Goal: Task Accomplishment & Management: Use online tool/utility

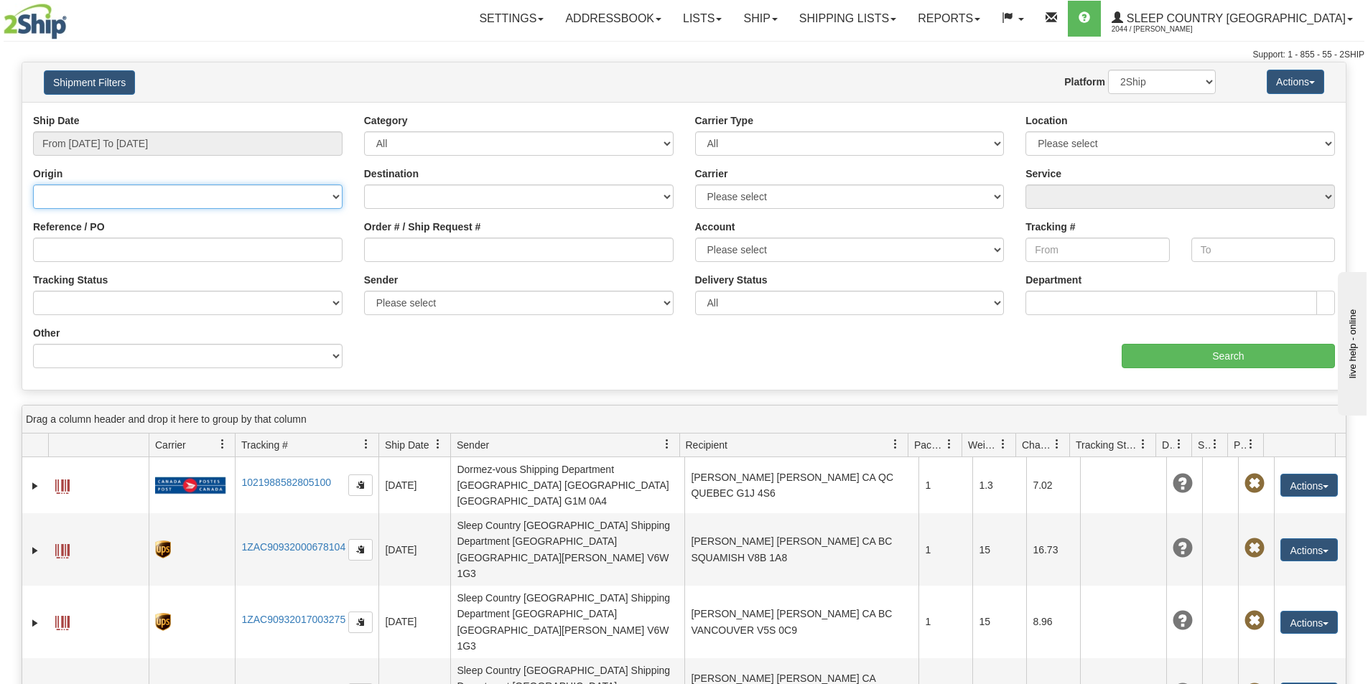
click at [67, 197] on select "[GEOGRAPHIC_DATA] [GEOGRAPHIC_DATA] [GEOGRAPHIC_DATA] [US_STATE] [GEOGRAPHIC_DA…" at bounding box center [187, 197] width 309 height 24
drag, startPoint x: 67, startPoint y: 197, endPoint x: 80, endPoint y: 199, distance: 13.1
click at [70, 197] on select "[GEOGRAPHIC_DATA] [GEOGRAPHIC_DATA] [GEOGRAPHIC_DATA] [US_STATE] [GEOGRAPHIC_DA…" at bounding box center [187, 197] width 309 height 24
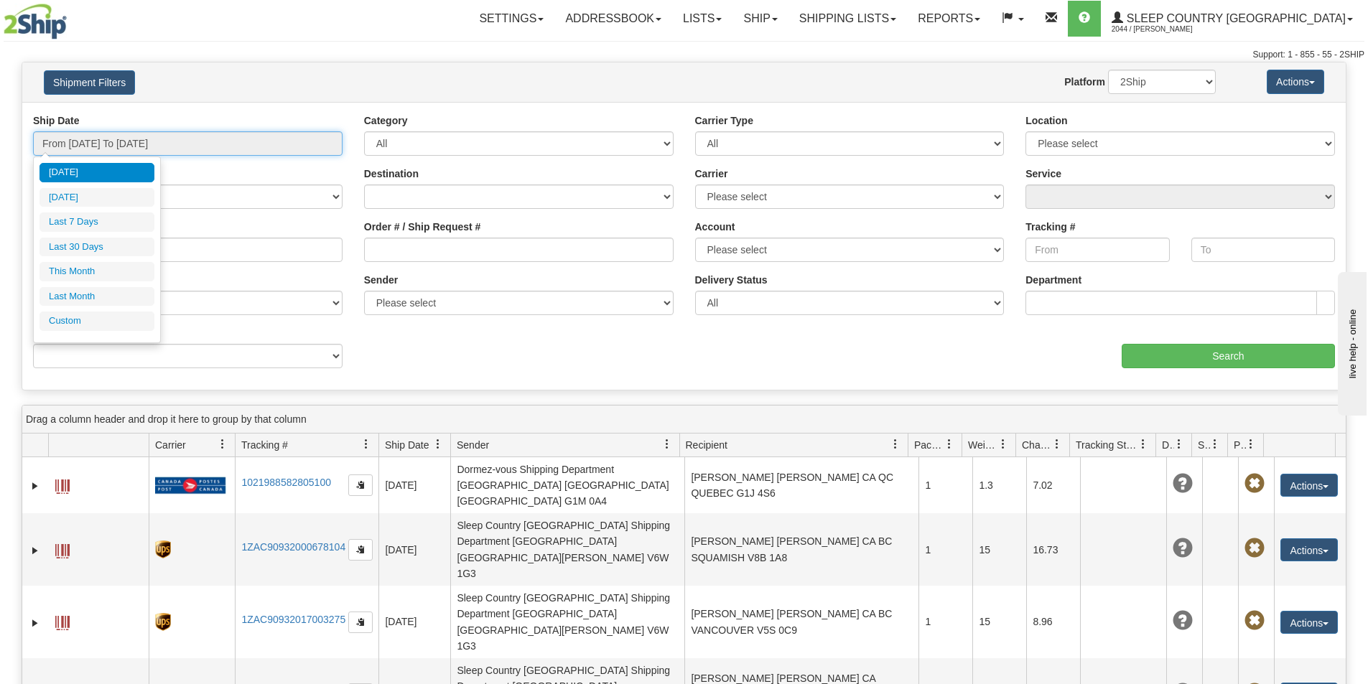
click at [320, 144] on input "From [DATE] To [DATE]" at bounding box center [187, 143] width 309 height 24
click at [85, 218] on li "Last 7 Days" at bounding box center [96, 222] width 115 height 19
type input "From [DATE] To [DATE]"
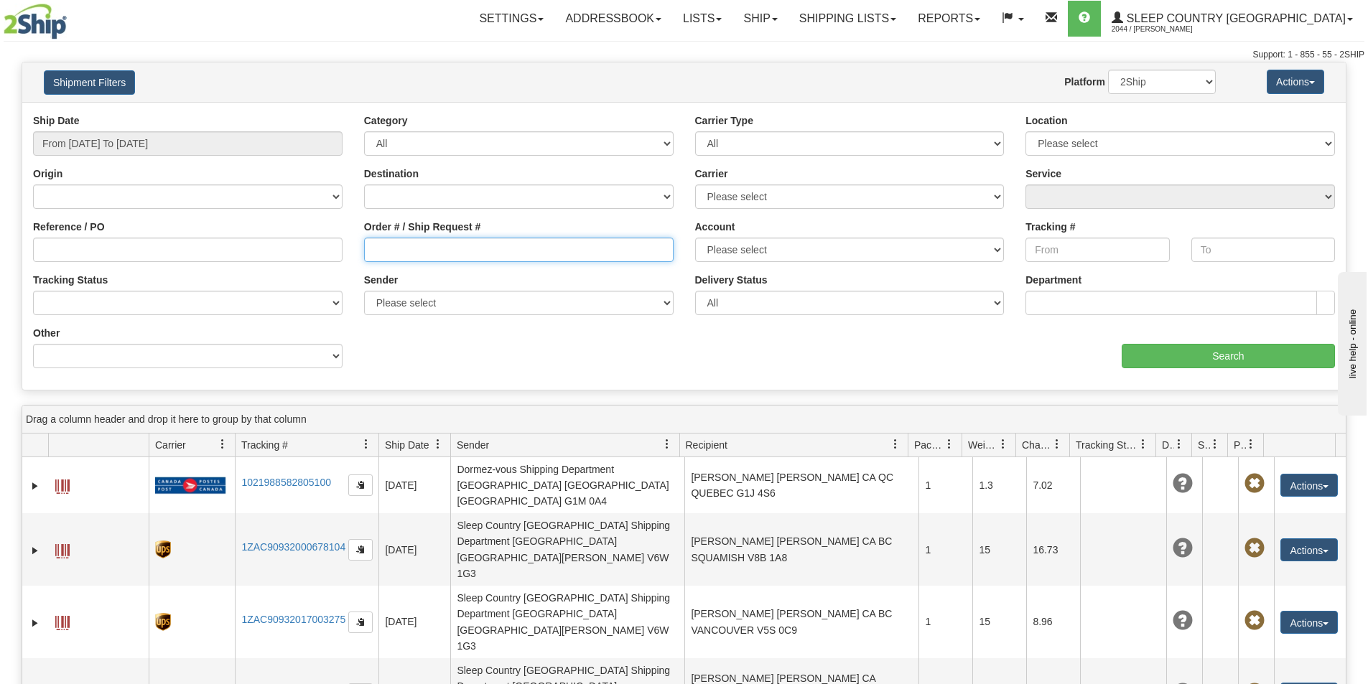
click at [378, 243] on input "Order # / Ship Request #" at bounding box center [518, 250] width 309 height 24
paste input "9000H986369"
type input "9000H986369"
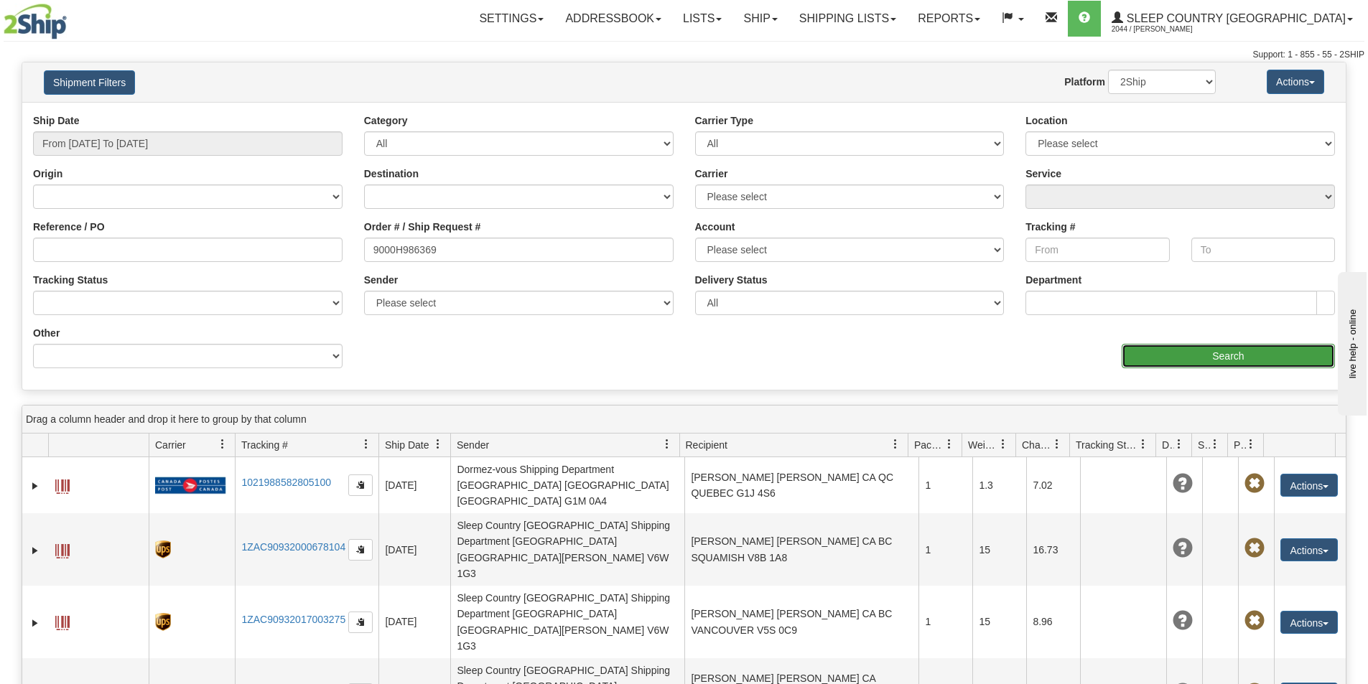
click at [1177, 347] on input "Search" at bounding box center [1228, 356] width 213 height 24
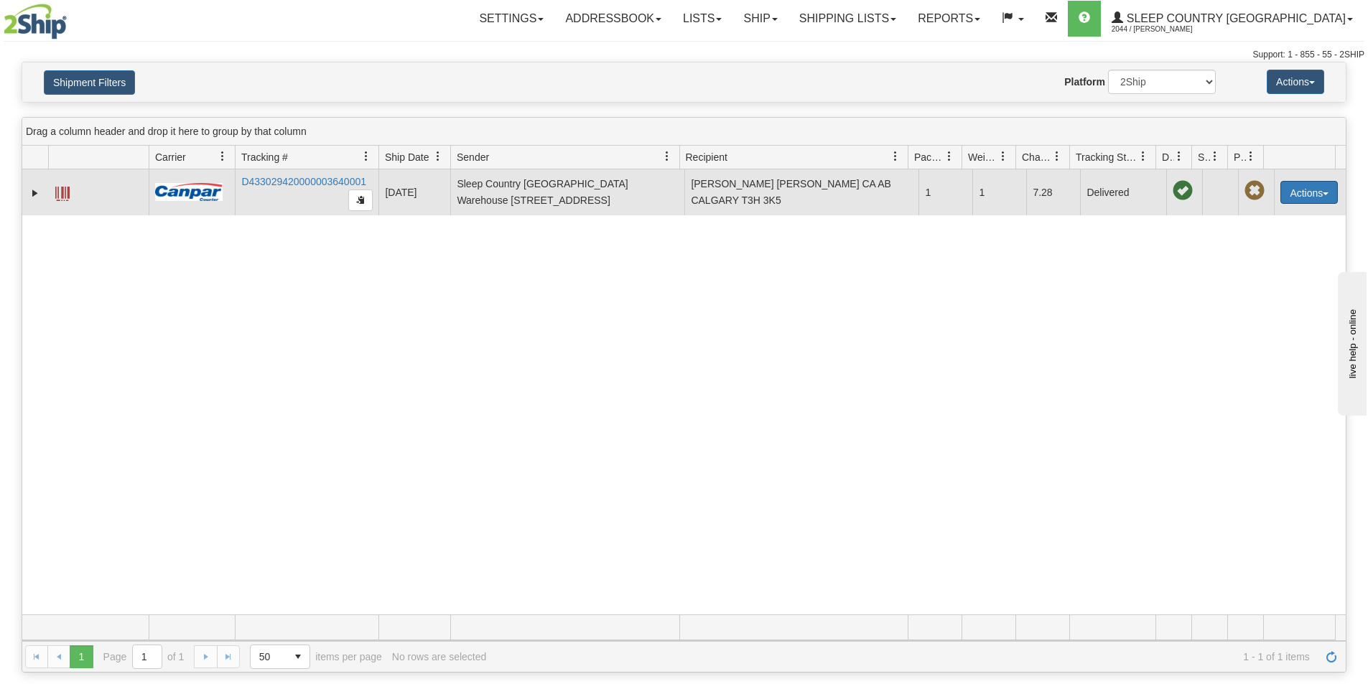
click at [1322, 192] on button "Actions" at bounding box center [1308, 192] width 57 height 23
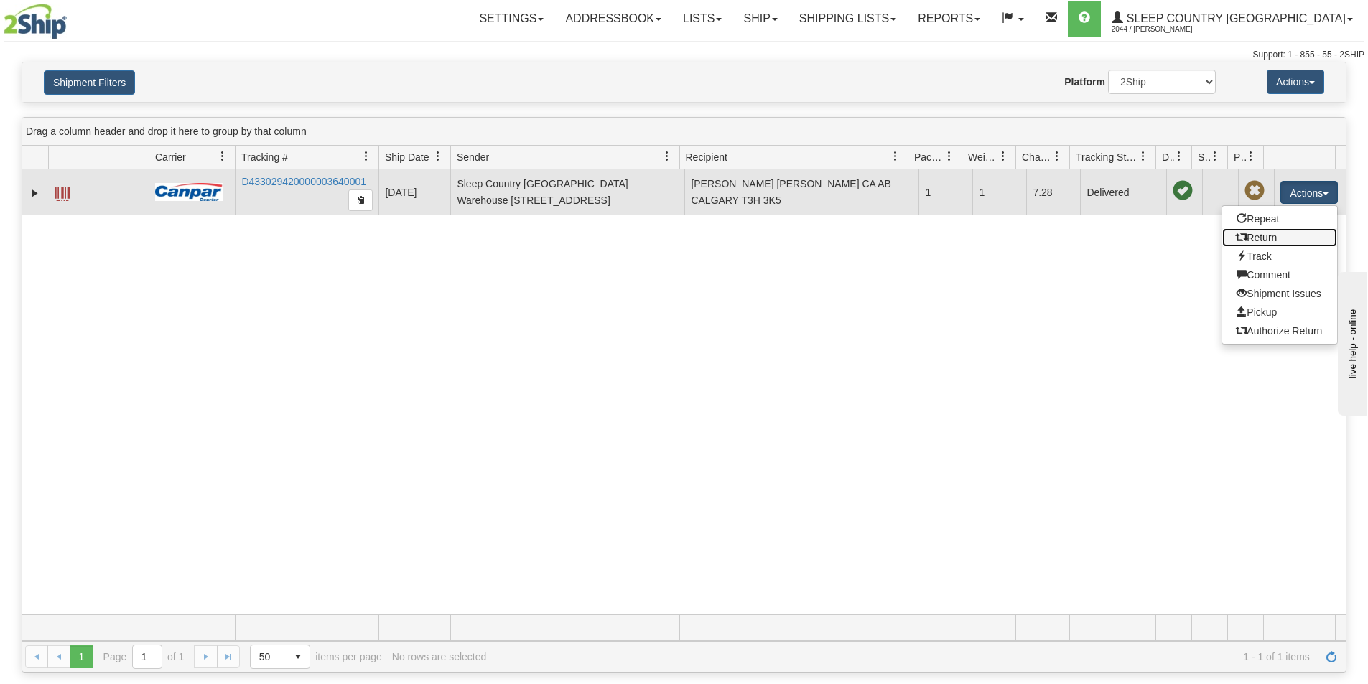
click at [1257, 236] on link "Return" at bounding box center [1279, 237] width 115 height 19
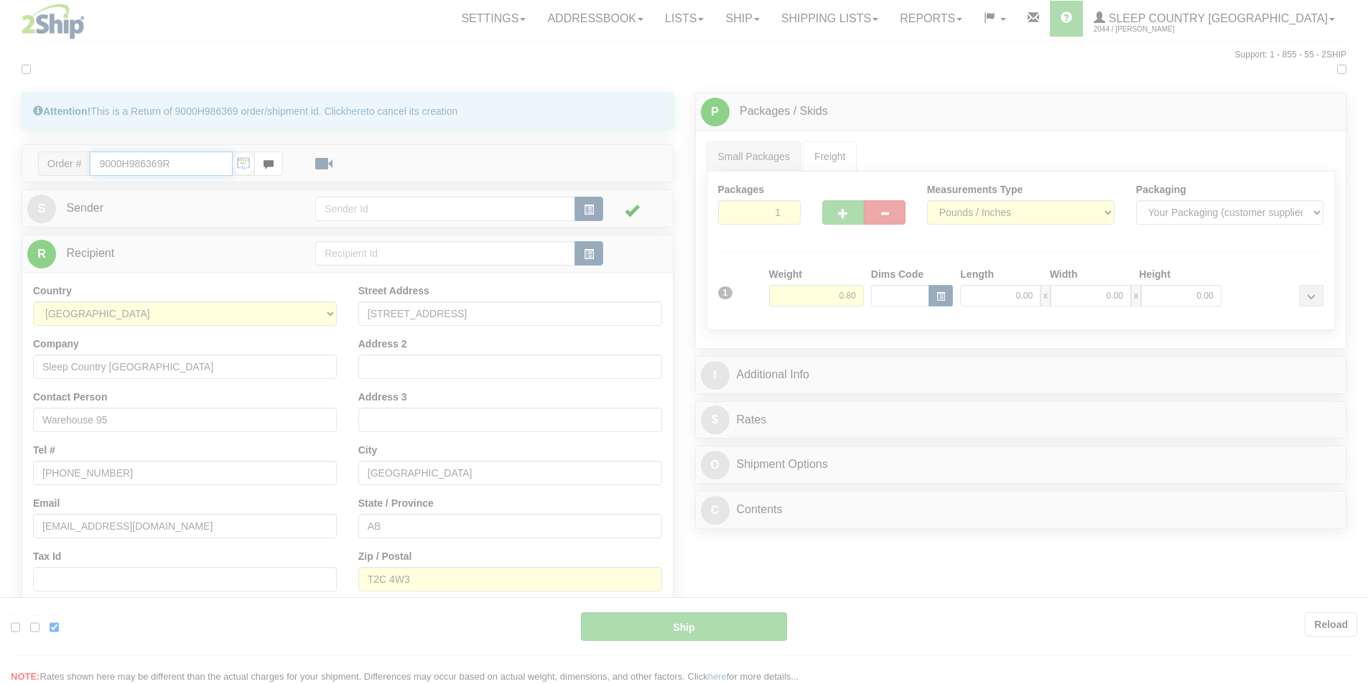
type input "1"
type input "09:23"
type input "16:00"
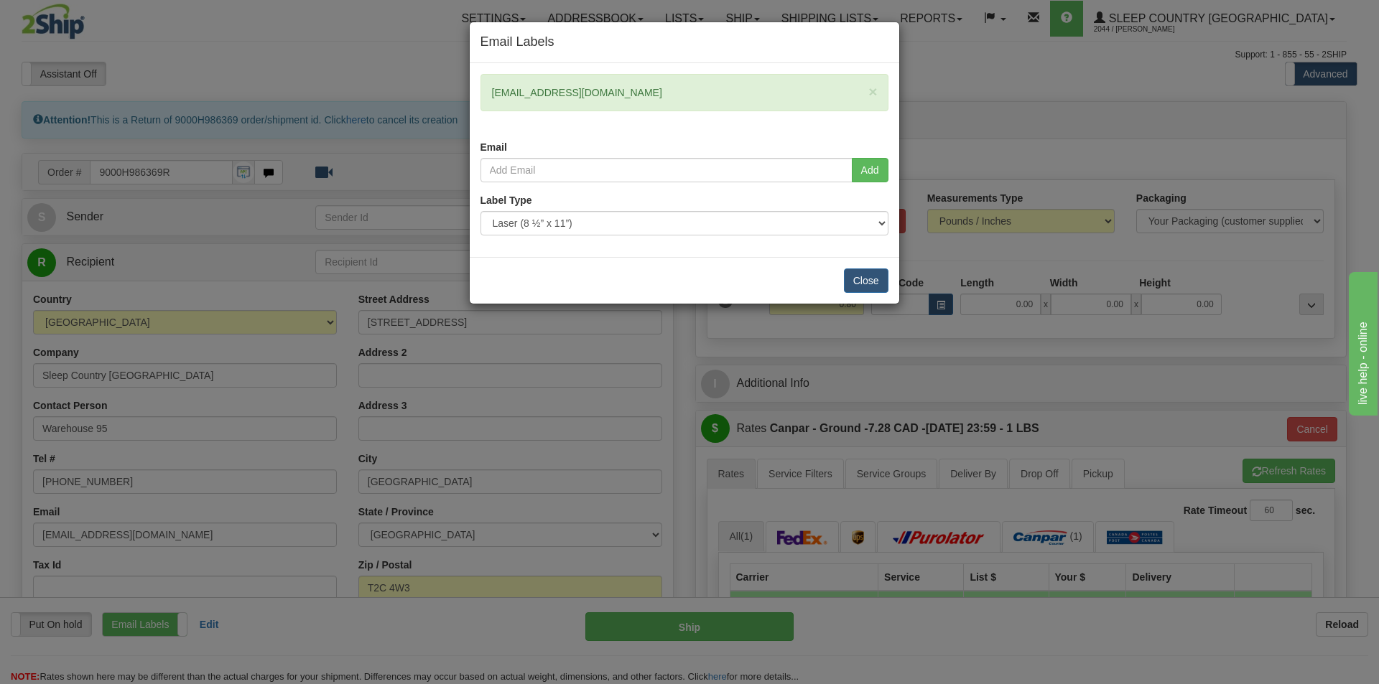
click at [410, 76] on div "Email Labels × daisyam4nn@gmail.com Email Add Label Type" at bounding box center [689, 342] width 1379 height 684
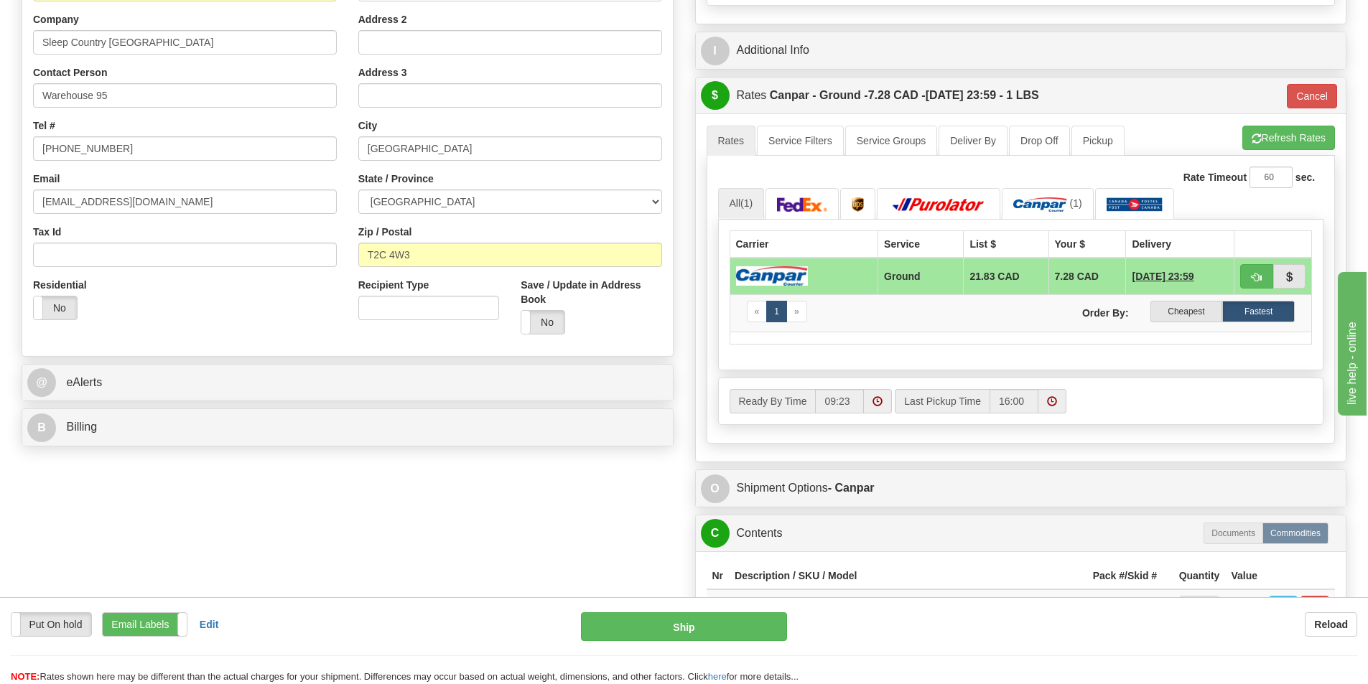
scroll to position [359, 0]
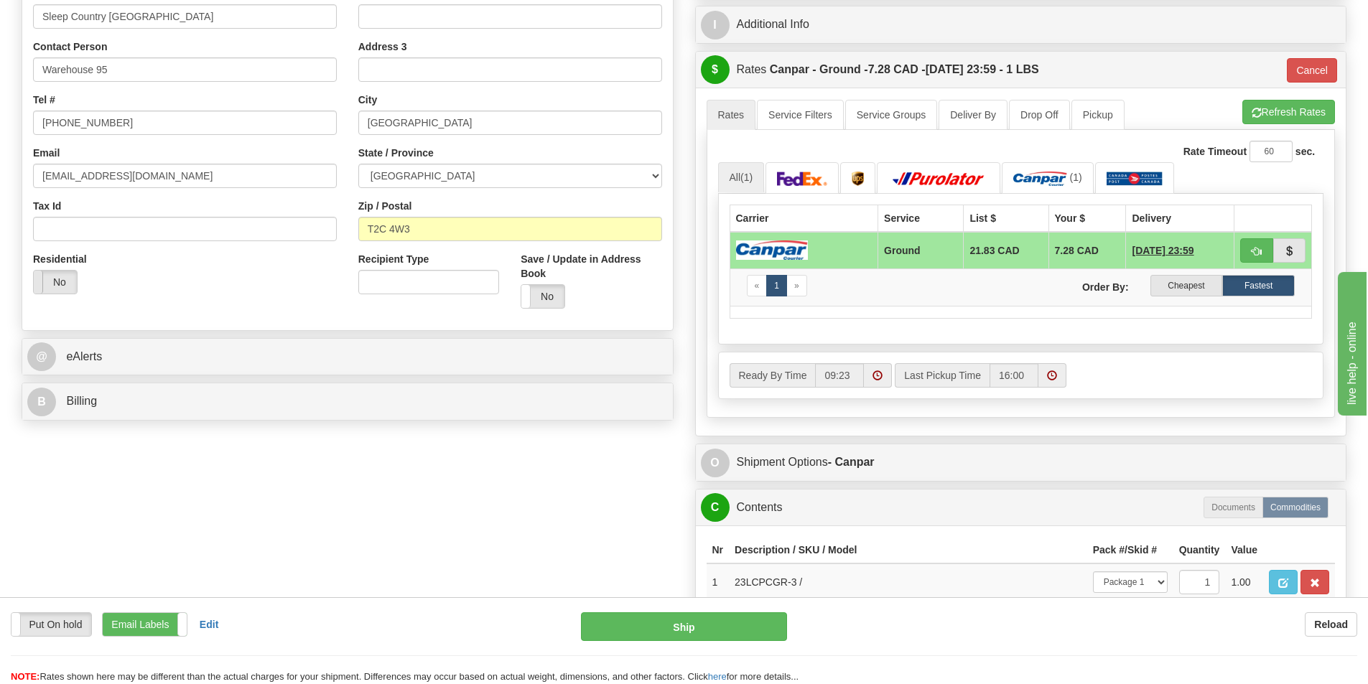
click at [36, 276] on span at bounding box center [33, 282] width 19 height 23
type input "1"
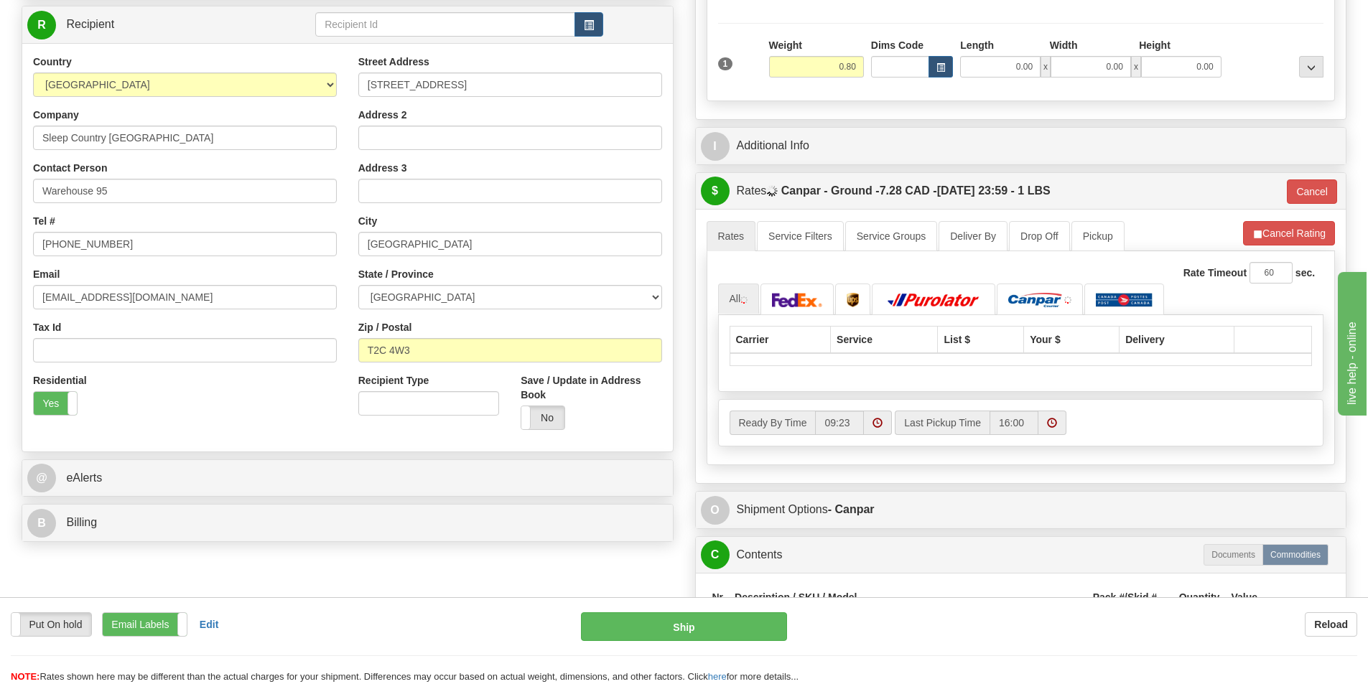
scroll to position [215, 0]
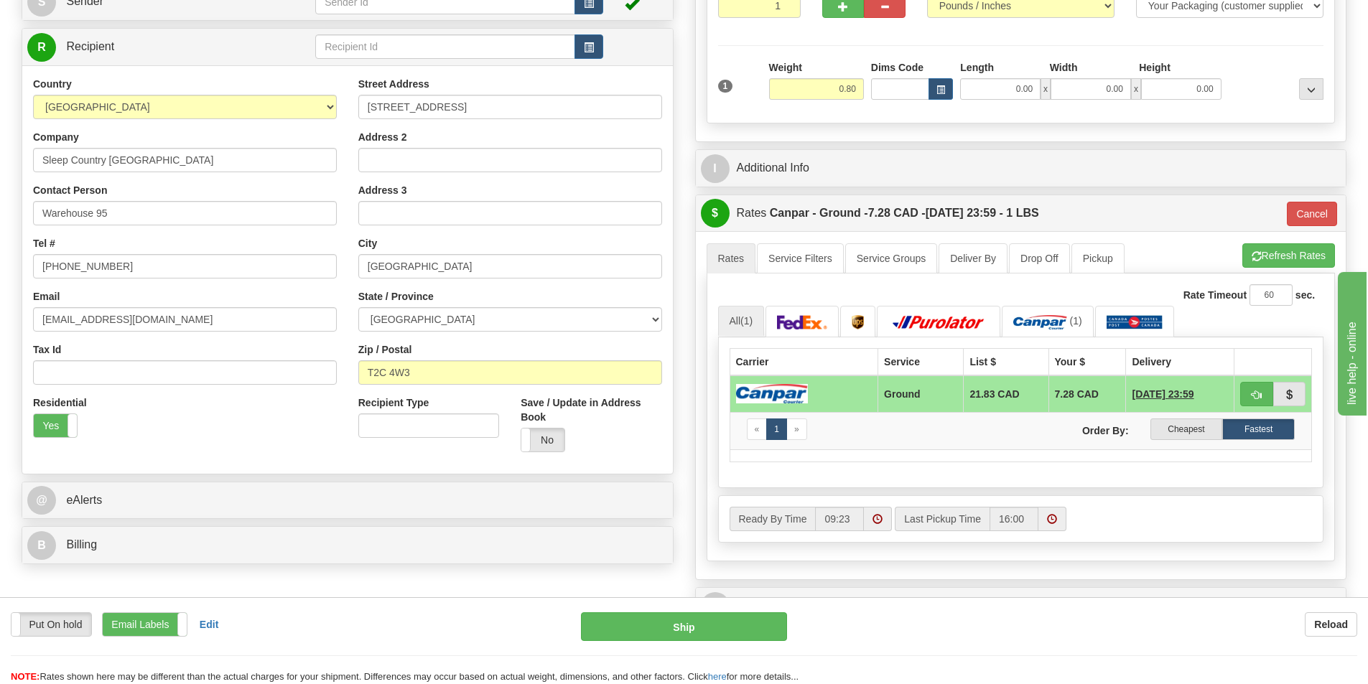
drag, startPoint x: 979, startPoint y: 651, endPoint x: 1015, endPoint y: 663, distance: 37.9
click at [980, 651] on div "Put On hold Put On hold Print Order Slip Print Order Slip Email Labels Email La…" at bounding box center [684, 649] width 1368 height 72
click at [494, 103] on input "11 Dufferin Place, SE" at bounding box center [510, 107] width 304 height 24
drag, startPoint x: 498, startPoint y: 102, endPoint x: 368, endPoint y: 116, distance: 130.7
click at [368, 116] on input "11 Dufferin Place, SE" at bounding box center [510, 107] width 304 height 24
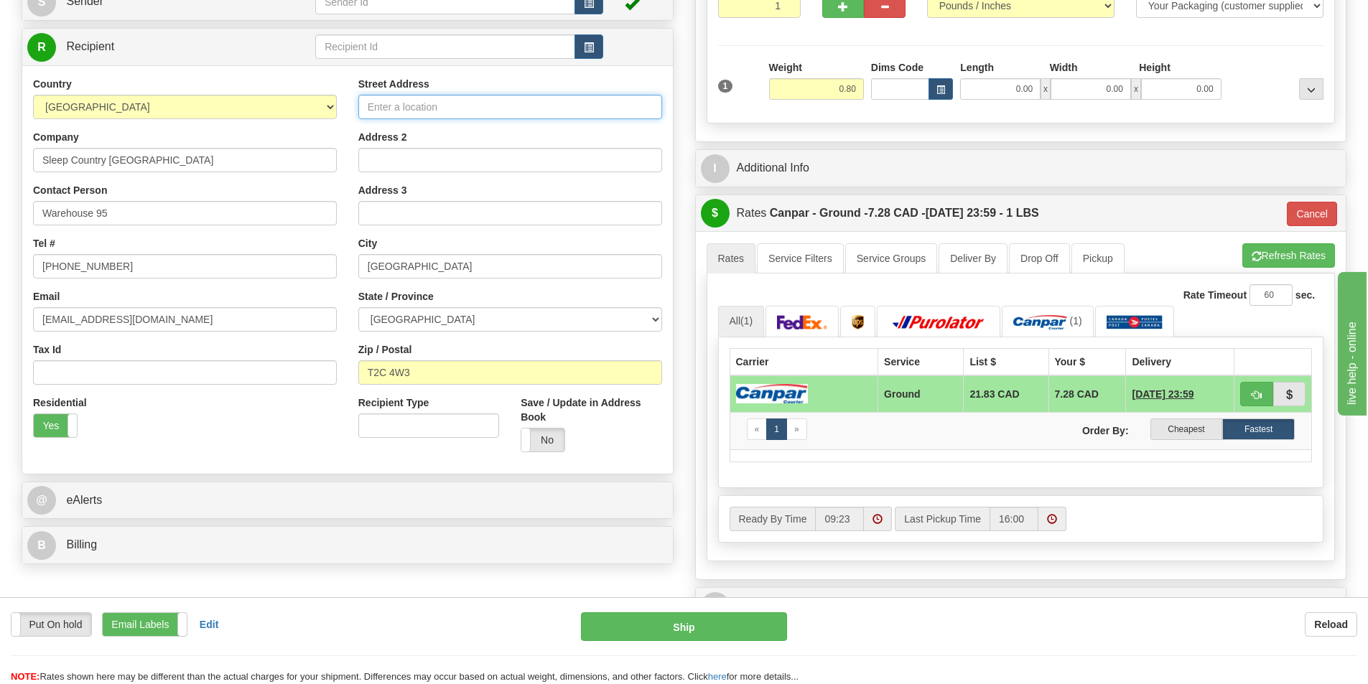
paste input "DC 951- at 11 DUFFERIN PL SE CALGARY T2C 4W3"
drag, startPoint x: 618, startPoint y: 108, endPoint x: 567, endPoint y: 106, distance: 51.0
click at [567, 106] on input "DC 951- at 11 DUFFERIN PL SE CALGARY T2C 4W3" at bounding box center [510, 107] width 304 height 24
type input "DC 951- at 11 DUFFERIN PL SE CALGARY"
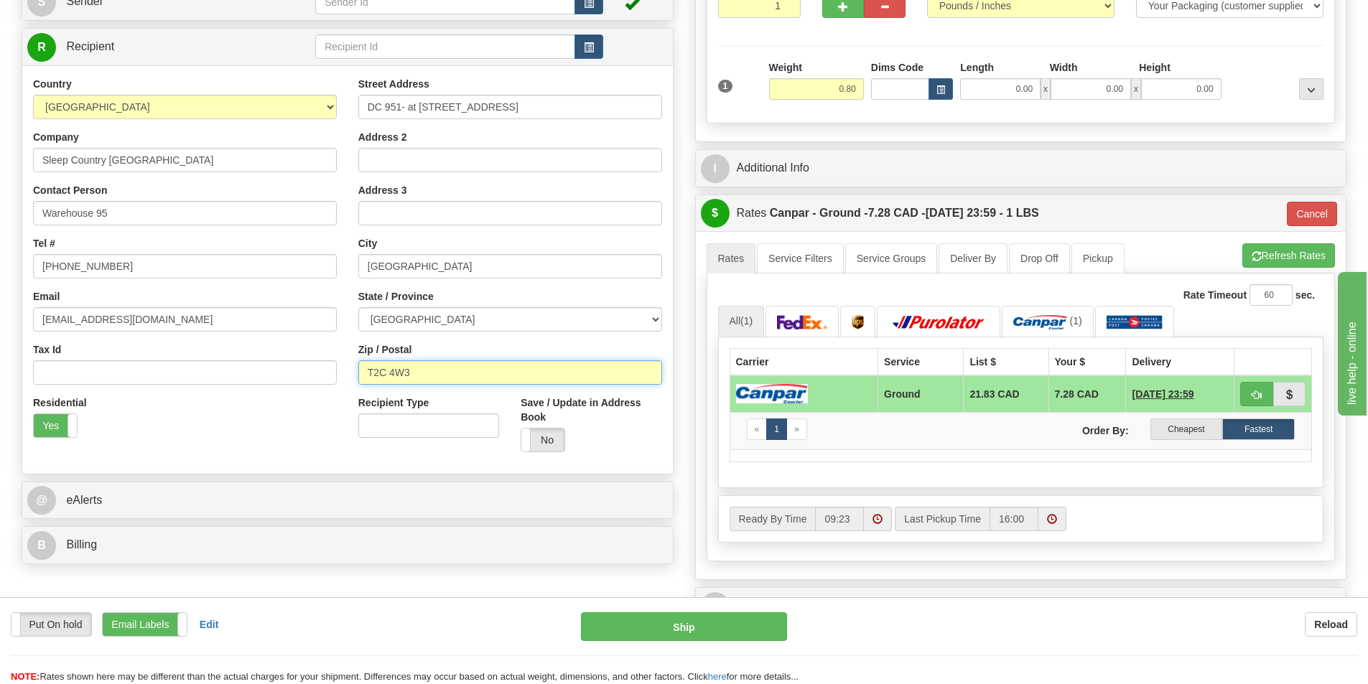
click at [450, 375] on input "T2C 4W3" at bounding box center [510, 372] width 304 height 24
type input "T"
paste input "T2C 4W3"
type input "T2C 4W3"
drag, startPoint x: 571, startPoint y: 106, endPoint x: 517, endPoint y: 104, distance: 53.9
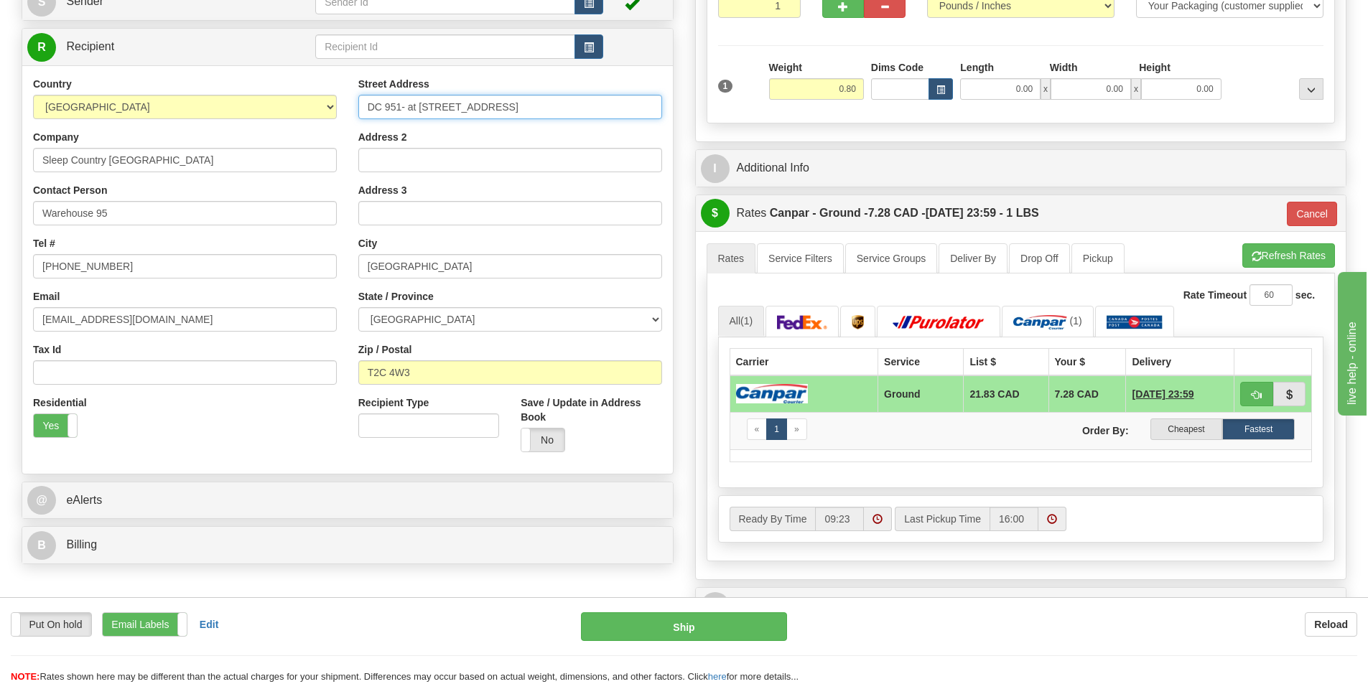
click at [517, 104] on input "DC 951- at 11 DUFFERIN PL SE CALGARY" at bounding box center [510, 107] width 304 height 24
drag, startPoint x: 546, startPoint y: 104, endPoint x: 405, endPoint y: 104, distance: 140.7
click at [405, 104] on input "DC 951- at 11 DUFFERIN PL SE" at bounding box center [510, 107] width 304 height 24
type input "DC 951- at 11 DUFFERIN PL SE"
click at [400, 162] on input "Address 2" at bounding box center [510, 160] width 304 height 24
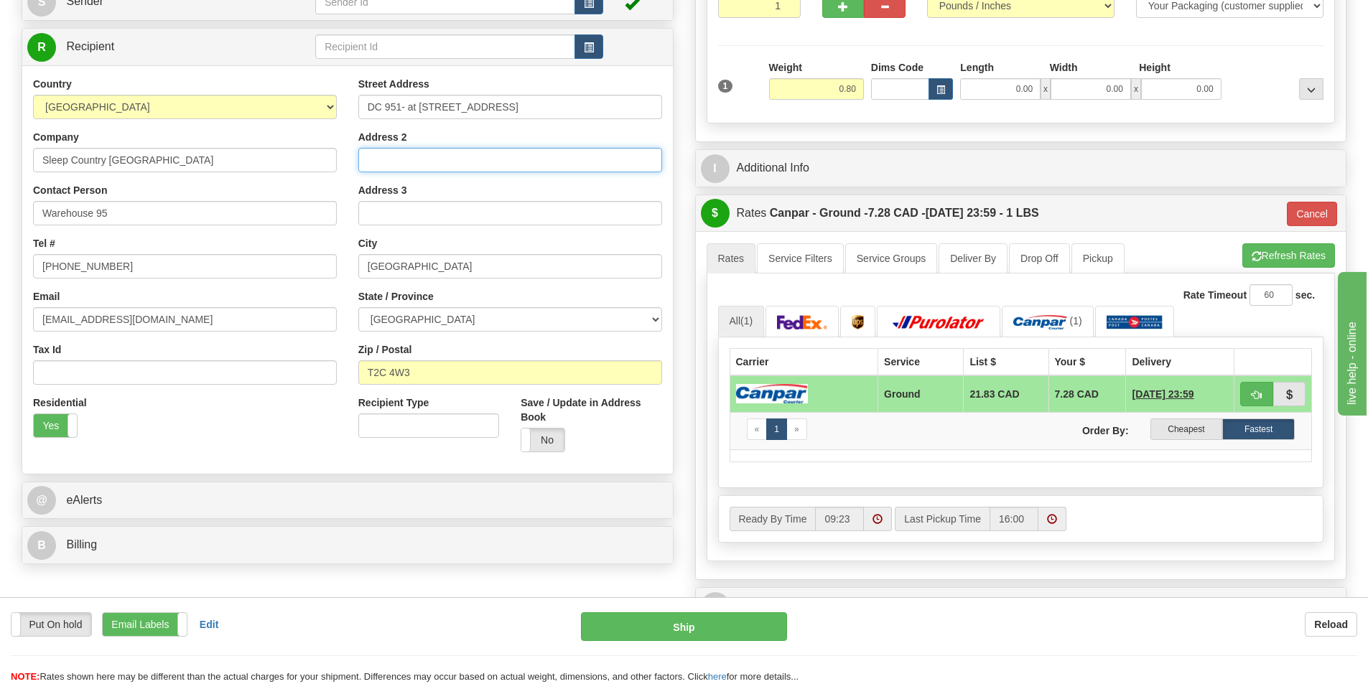
paste input "at 11 DUFFERIN PL SE"
type input "at 11 DUFFERIN PL SE"
click at [523, 110] on input "DC 951- at 11 DUFFERIN PL SE" at bounding box center [510, 107] width 304 height 24
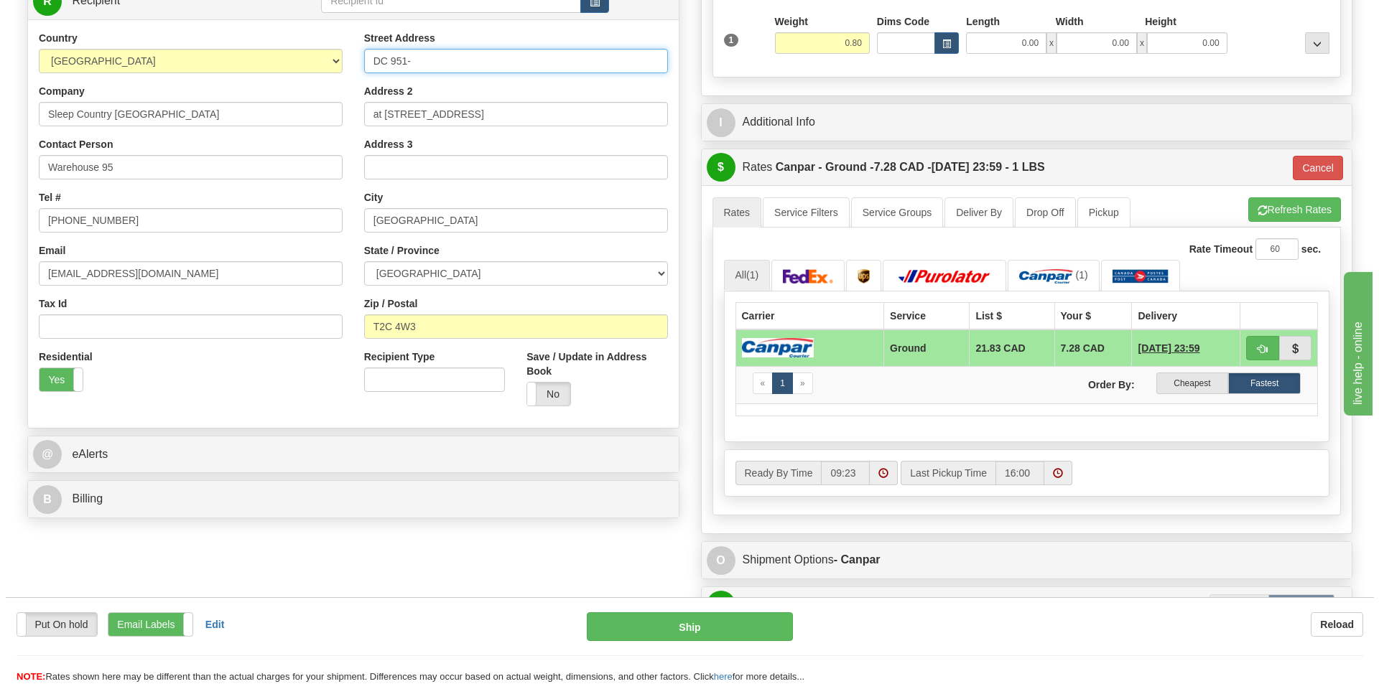
scroll to position [287, 0]
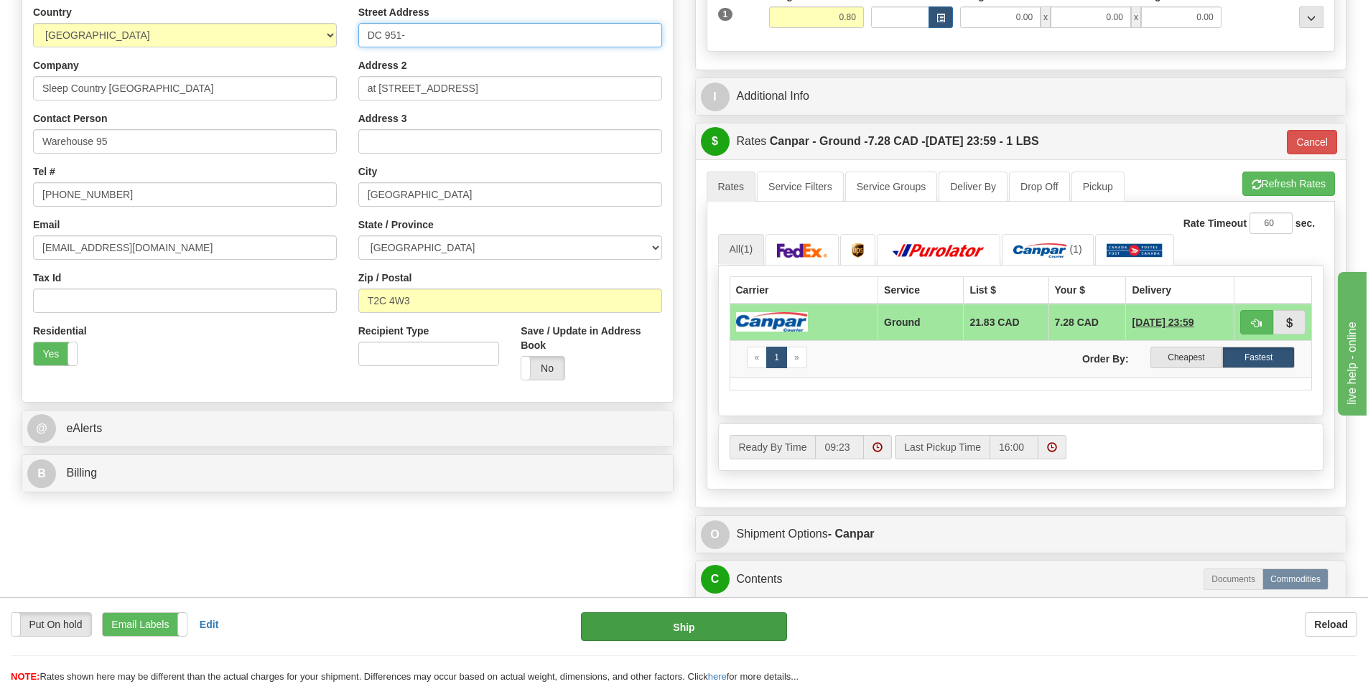
type input "DC 951-"
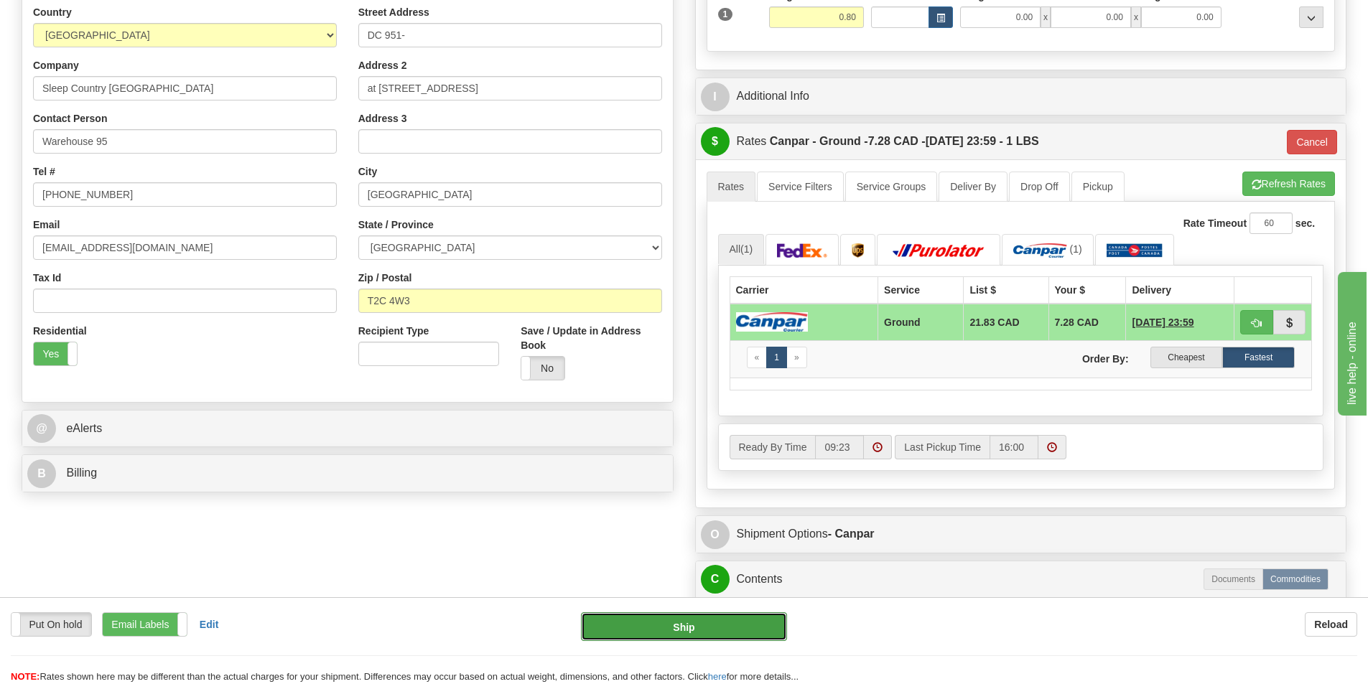
click at [658, 628] on button "Ship" at bounding box center [684, 627] width 206 height 29
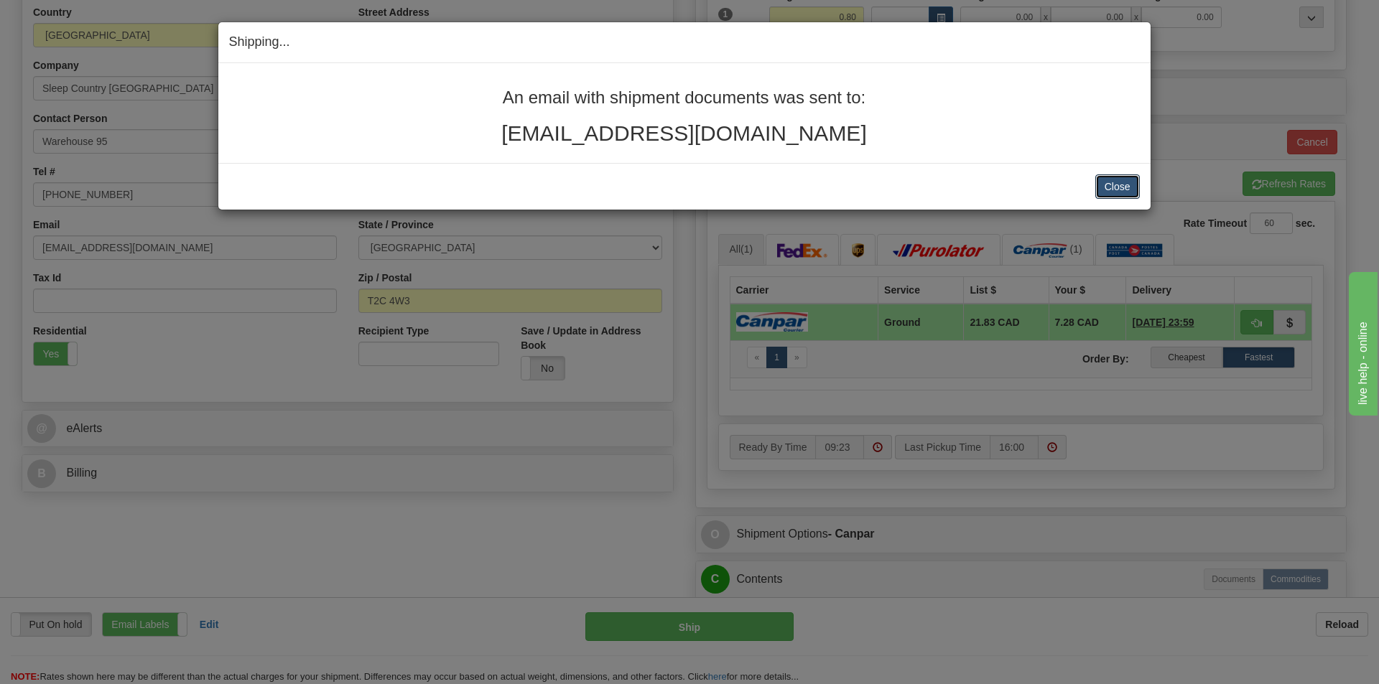
drag, startPoint x: 1121, startPoint y: 190, endPoint x: 1150, endPoint y: 119, distance: 76.3
click at [1120, 189] on button "Close" at bounding box center [1117, 186] width 45 height 24
